Goal: Task Accomplishment & Management: Use online tool/utility

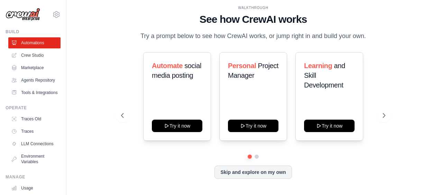
click at [188, 36] on p "Try a prompt below to see how CrewAI works, or jump right in and build your own." at bounding box center [253, 36] width 233 height 10
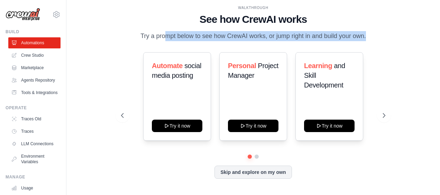
click at [188, 36] on p "Try a prompt below to see how CrewAI works, or jump right in and build your own." at bounding box center [253, 36] width 233 height 10
drag, startPoint x: 188, startPoint y: 36, endPoint x: 163, endPoint y: 35, distance: 24.6
click at [163, 35] on p "Try a prompt below to see how CrewAI works, or jump right in and build your own." at bounding box center [253, 36] width 233 height 10
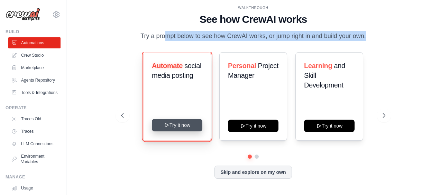
click at [188, 125] on button "Try it now" at bounding box center [177, 125] width 51 height 12
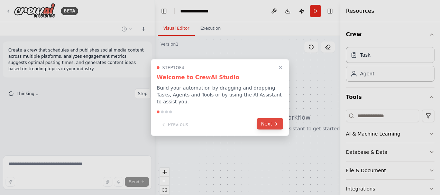
click at [271, 119] on button "Next" at bounding box center [270, 123] width 27 height 11
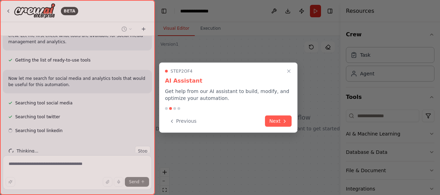
scroll to position [86, 0]
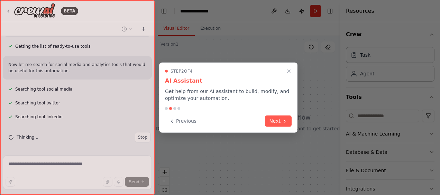
click at [271, 119] on button "Next" at bounding box center [278, 121] width 27 height 11
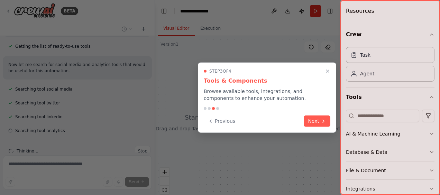
scroll to position [100, 0]
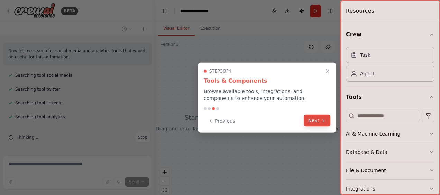
click at [314, 117] on button "Next" at bounding box center [317, 120] width 27 height 11
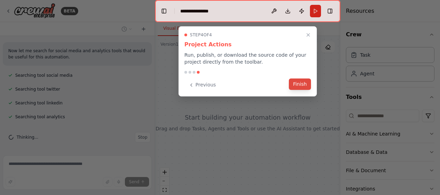
scroll to position [113, 0]
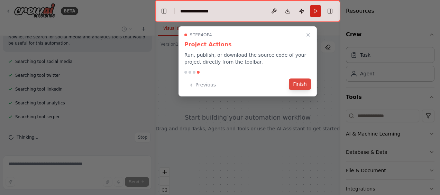
click at [301, 82] on button "Finish" at bounding box center [300, 84] width 22 height 11
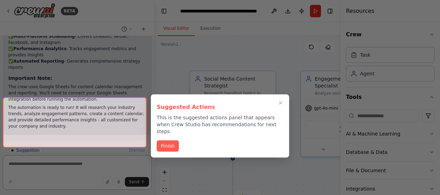
scroll to position [809, 0]
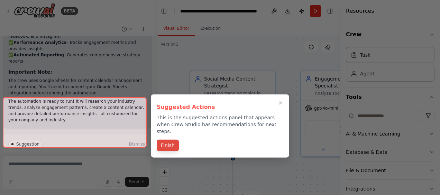
click at [168, 140] on button "Finish" at bounding box center [168, 145] width 22 height 11
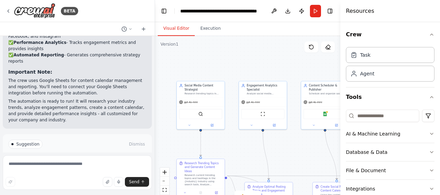
drag, startPoint x: 269, startPoint y: 81, endPoint x: 204, endPoint y: 39, distance: 77.3
click at [204, 39] on div ".deletable-edge-delete-btn { width: 20px; height: 20px; border: 0px solid #ffff…" at bounding box center [247, 122] width 185 height 173
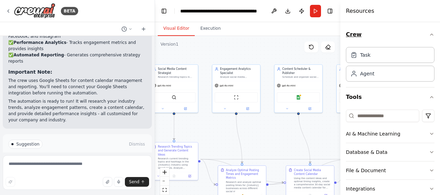
click at [425, 31] on button "Crew" at bounding box center [390, 34] width 89 height 19
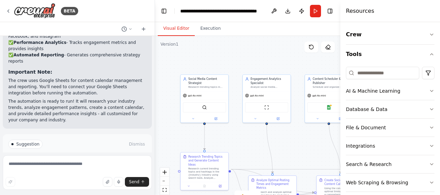
drag, startPoint x: 272, startPoint y: 47, endPoint x: 324, endPoint y: 60, distance: 53.0
click at [324, 60] on div ".deletable-edge-delete-btn { width: 20px; height: 20px; border: 0px solid #ffff…" at bounding box center [247, 122] width 185 height 173
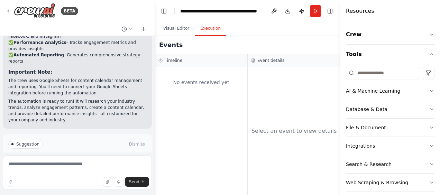
click at [219, 31] on button "Execution" at bounding box center [210, 28] width 31 height 15
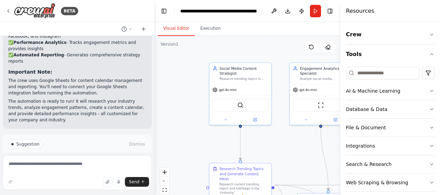
click at [177, 31] on button "Visual Editor" at bounding box center [176, 28] width 37 height 15
